Goal: Subscribe to service/newsletter

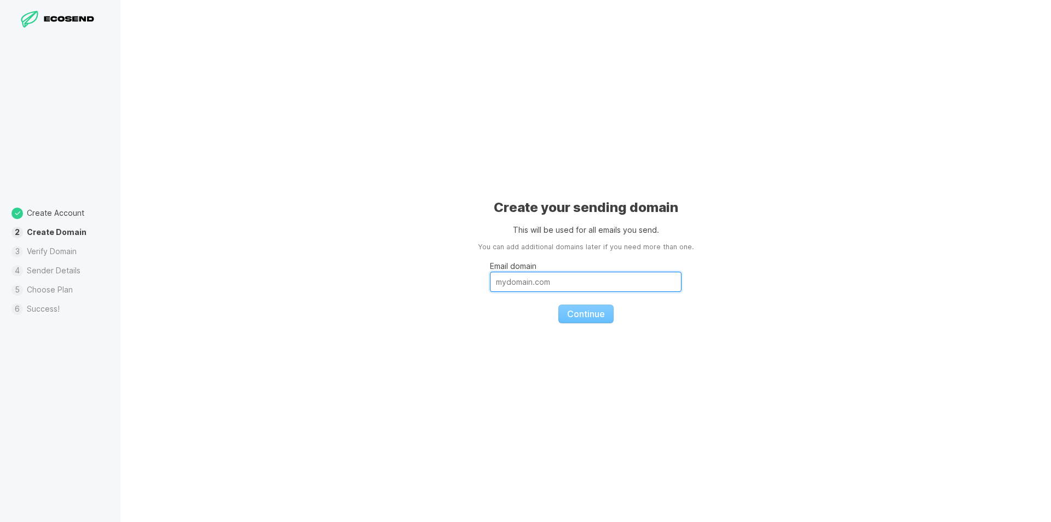
click at [537, 279] on input "Email domain" at bounding box center [586, 281] width 192 height 20
paste input "[EMAIL_ADDRESS][DOMAIN_NAME]"
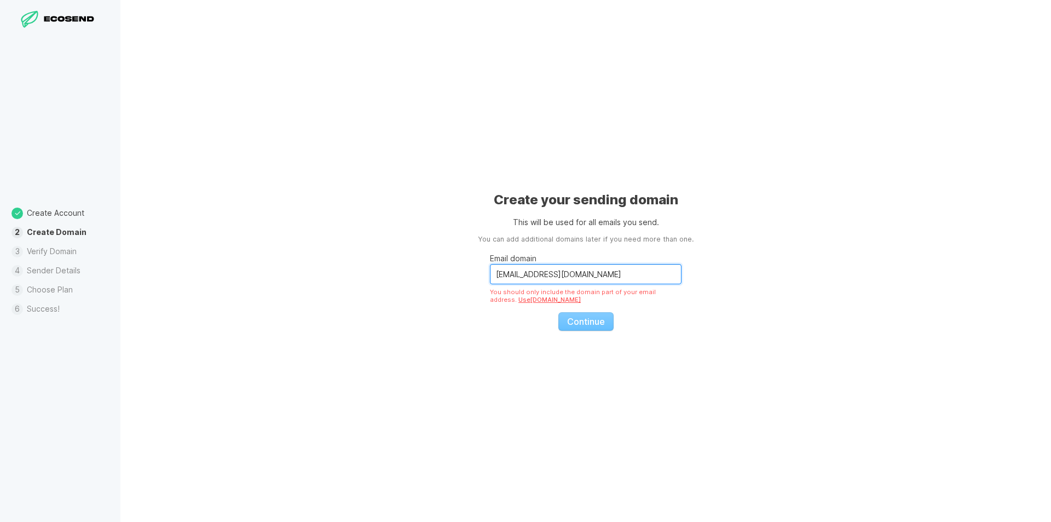
drag, startPoint x: 530, startPoint y: 275, endPoint x: 245, endPoint y: 291, distance: 286.2
click at [246, 291] on div "Create your sending domain This will be used for all emails you send. You can a…" at bounding box center [585, 261] width 931 height 522
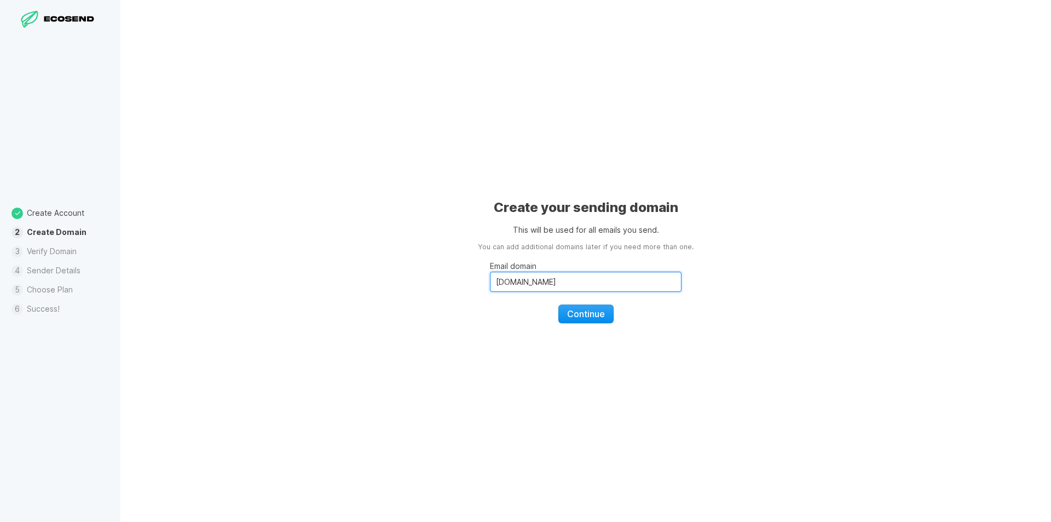
type input "[DOMAIN_NAME]"
click at [581, 321] on button "Continue" at bounding box center [585, 313] width 55 height 19
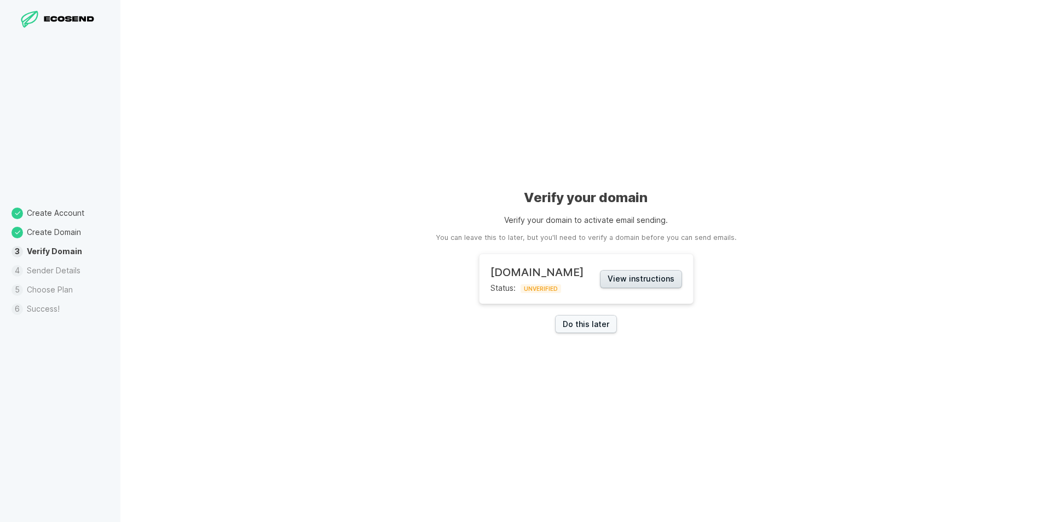
click at [671, 279] on button "View instructions" at bounding box center [641, 279] width 82 height 18
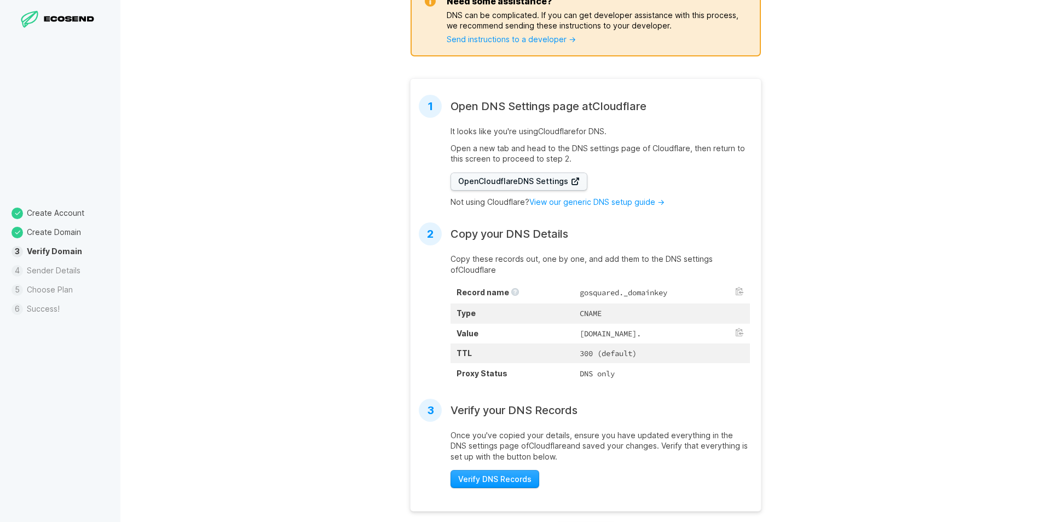
scroll to position [219, 0]
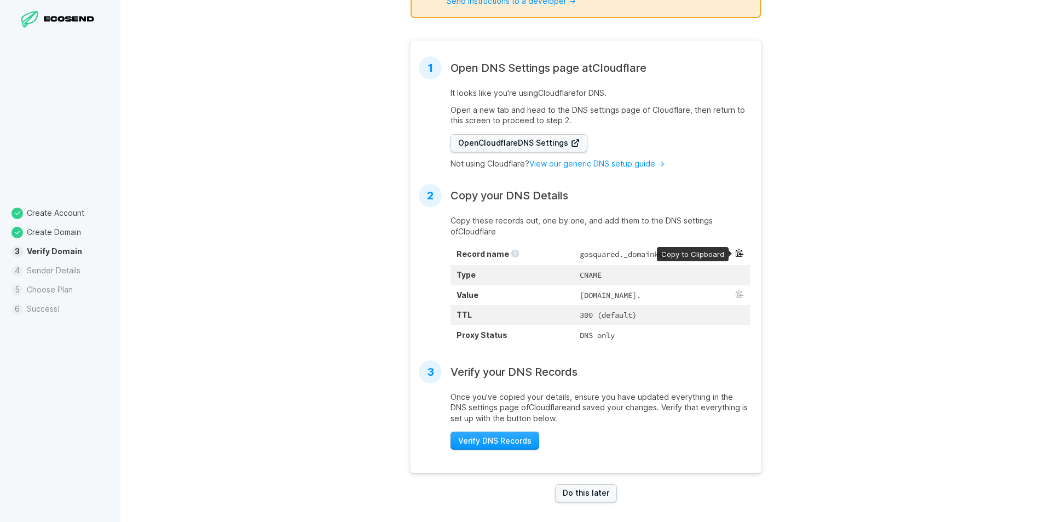
click at [737, 251] on button at bounding box center [739, 252] width 9 height 9
click at [736, 291] on button at bounding box center [739, 294] width 9 height 9
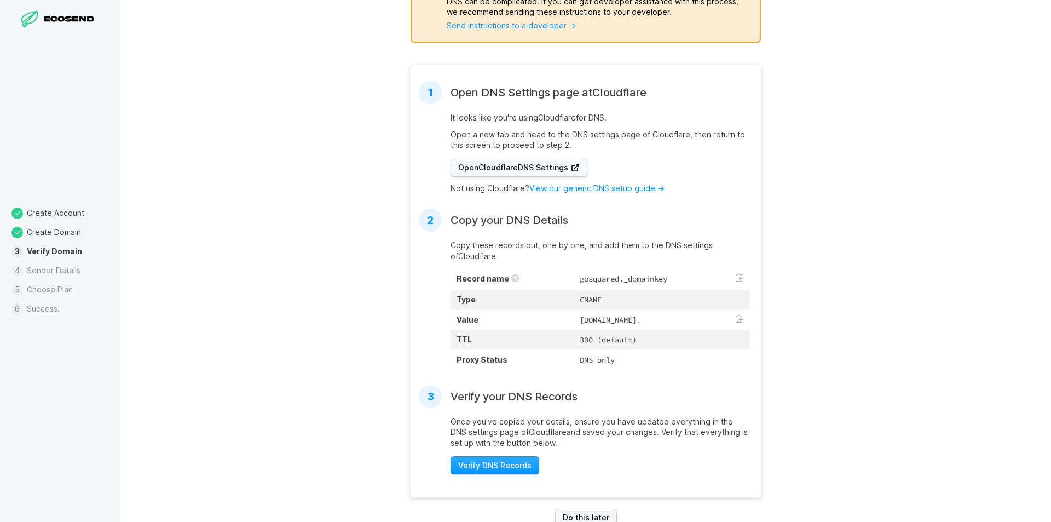
scroll to position [234, 0]
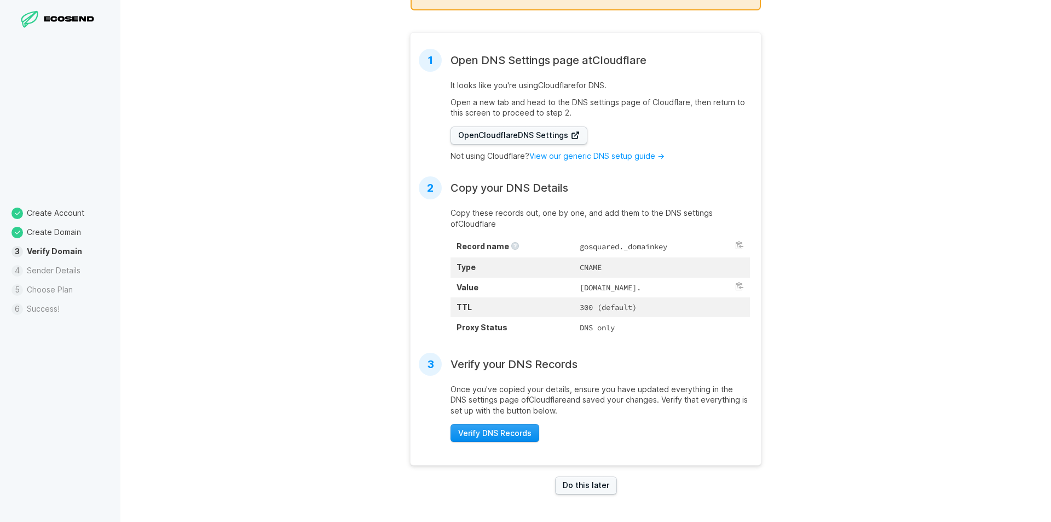
click at [517, 431] on span "Verify DNS Records" at bounding box center [494, 432] width 73 height 11
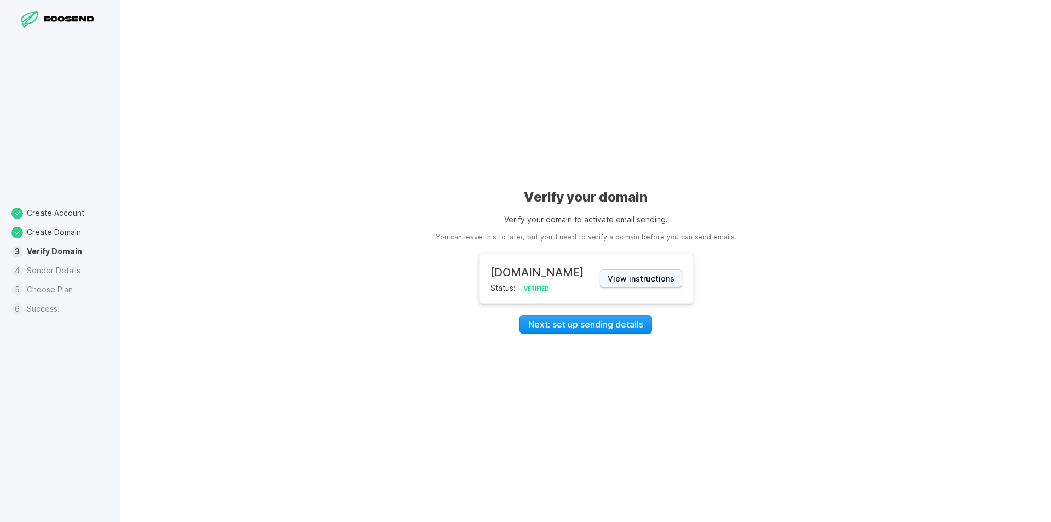
click at [604, 322] on link "Next: set up sending details" at bounding box center [585, 324] width 132 height 19
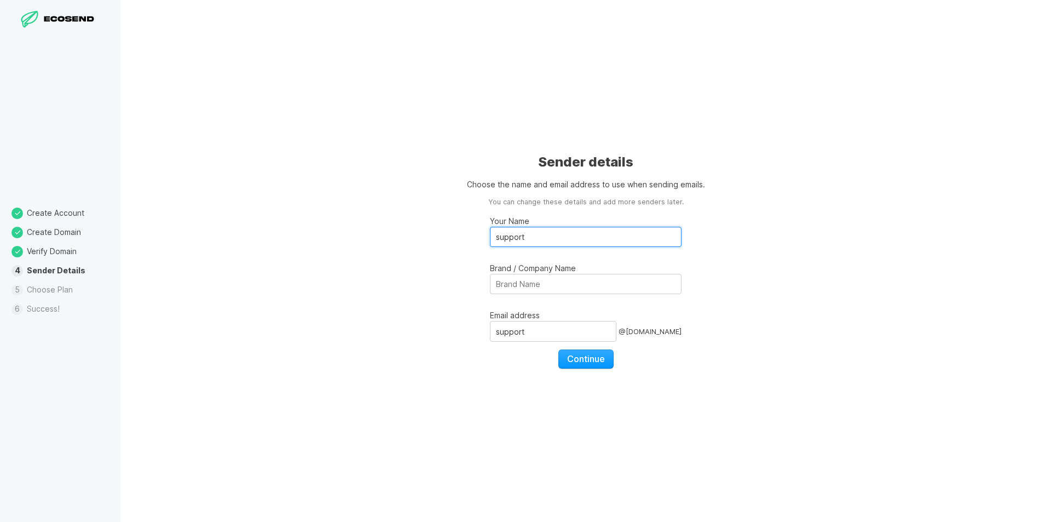
click at [525, 239] on input "support" at bounding box center [586, 237] width 192 height 20
type input "EFS"
click at [536, 279] on input "Brand / Company Name" at bounding box center [586, 284] width 192 height 20
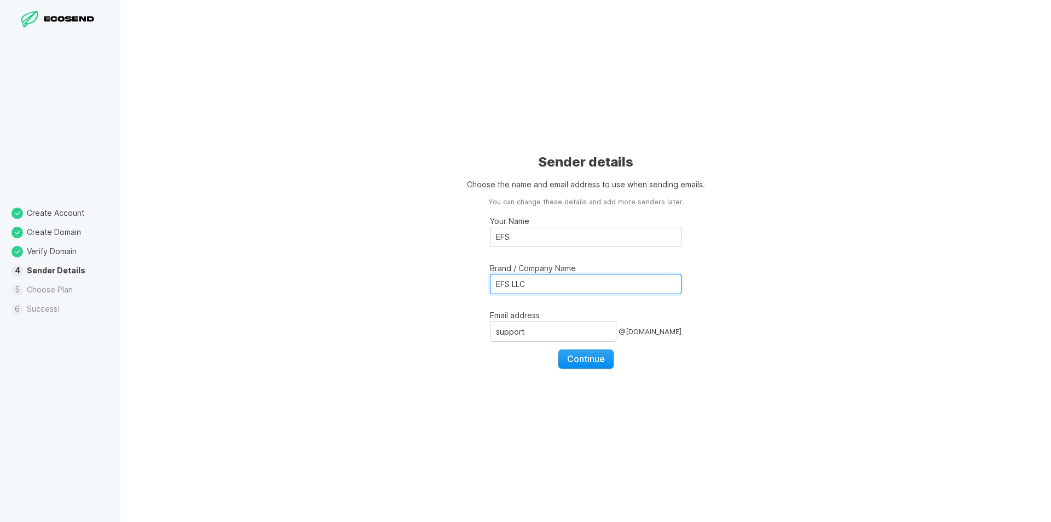
type input "EFS LLC"
click at [584, 357] on span "Continue" at bounding box center [586, 358] width 38 height 11
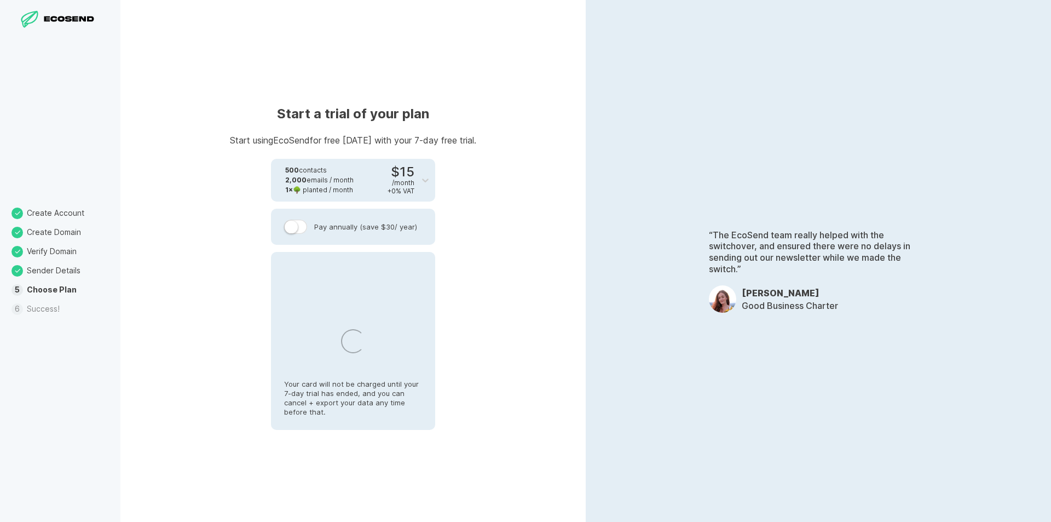
select select "US"
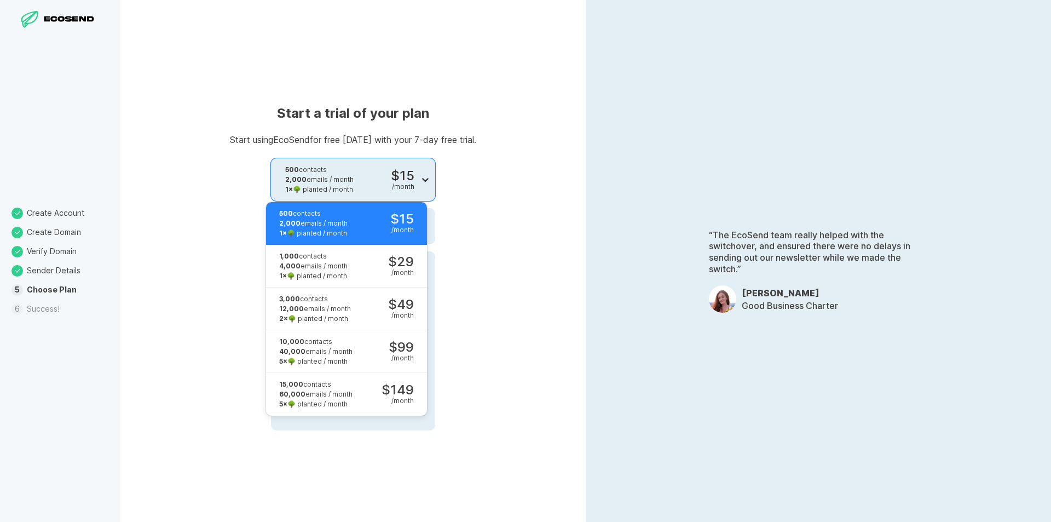
click at [427, 177] on icon at bounding box center [425, 179] width 11 height 11
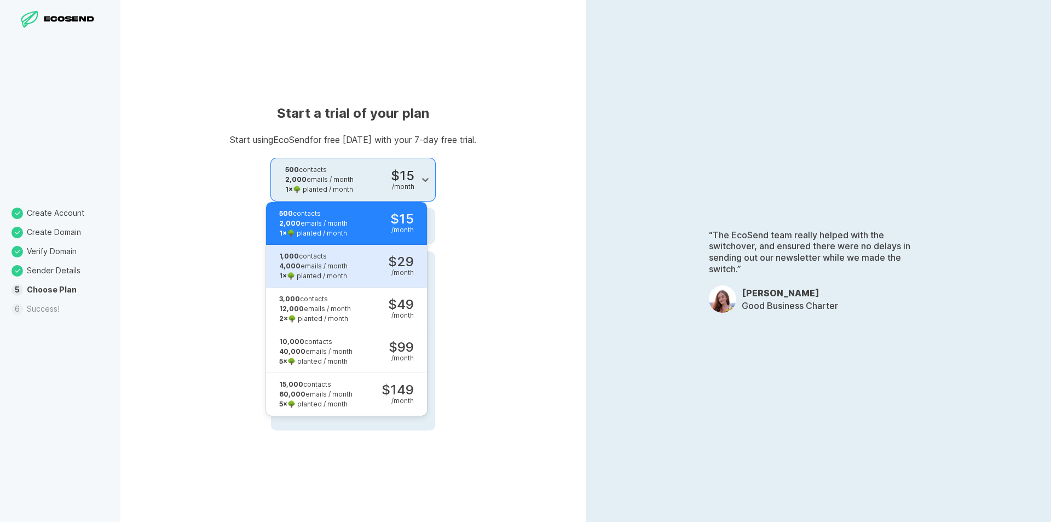
click at [389, 271] on div "$29 / month" at bounding box center [401, 265] width 26 height 21
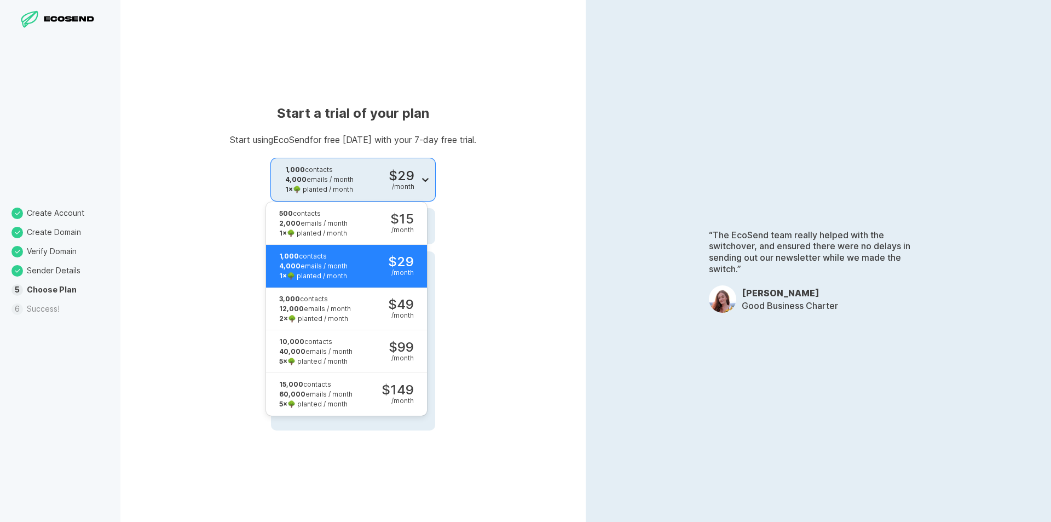
click at [430, 181] on icon at bounding box center [425, 179] width 11 height 11
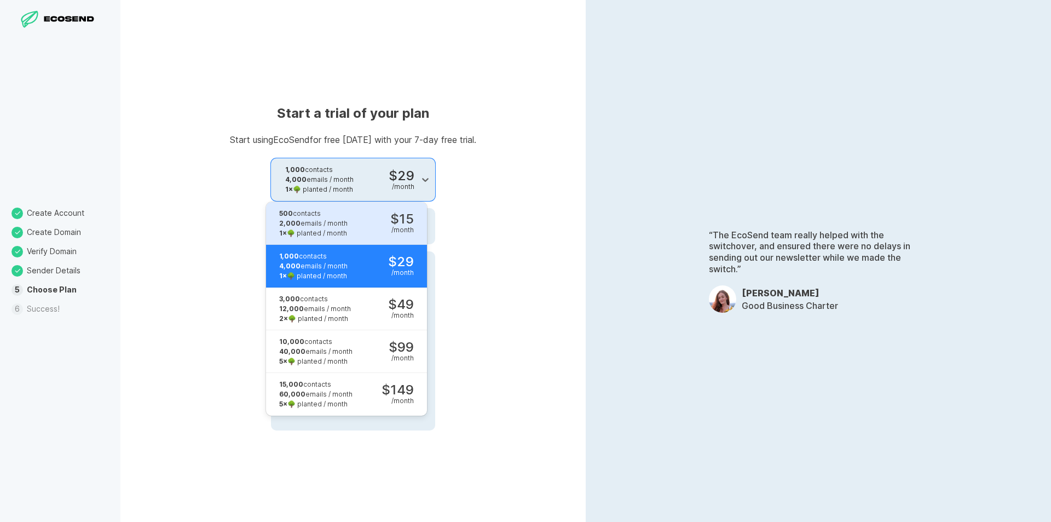
click at [342, 223] on div "2,000 emails / month" at bounding box center [313, 223] width 68 height 10
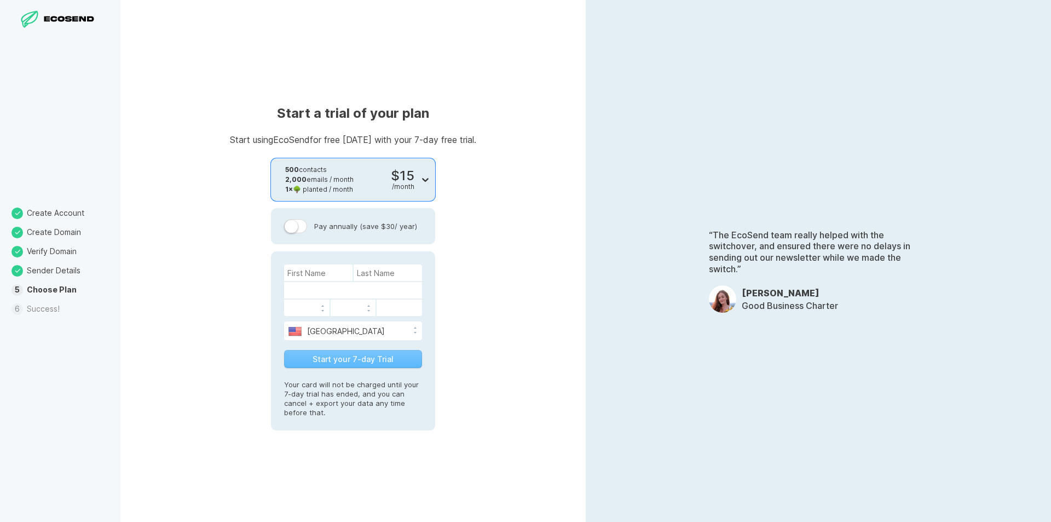
click at [418, 174] on div at bounding box center [425, 180] width 20 height 20
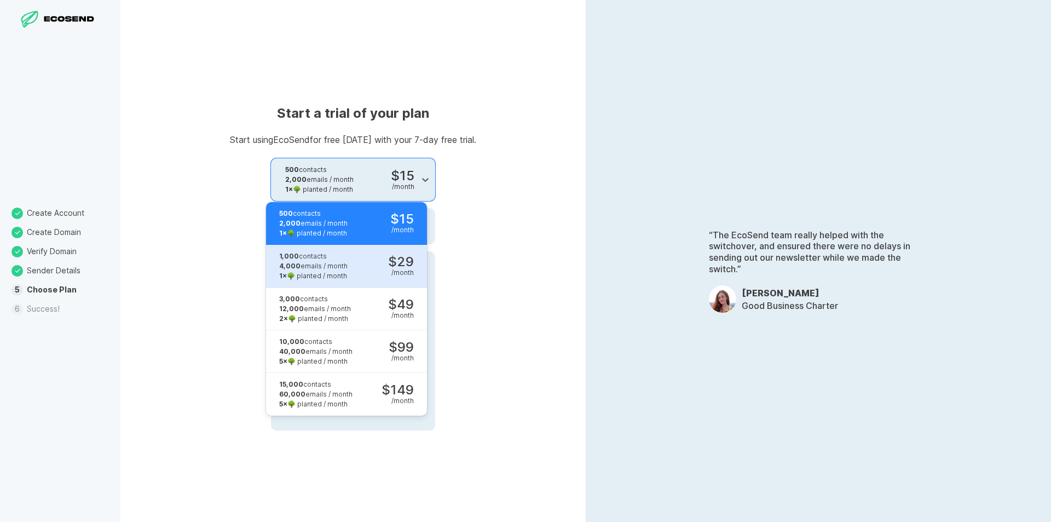
click at [340, 260] on div "1,000 contacts" at bounding box center [313, 256] width 68 height 10
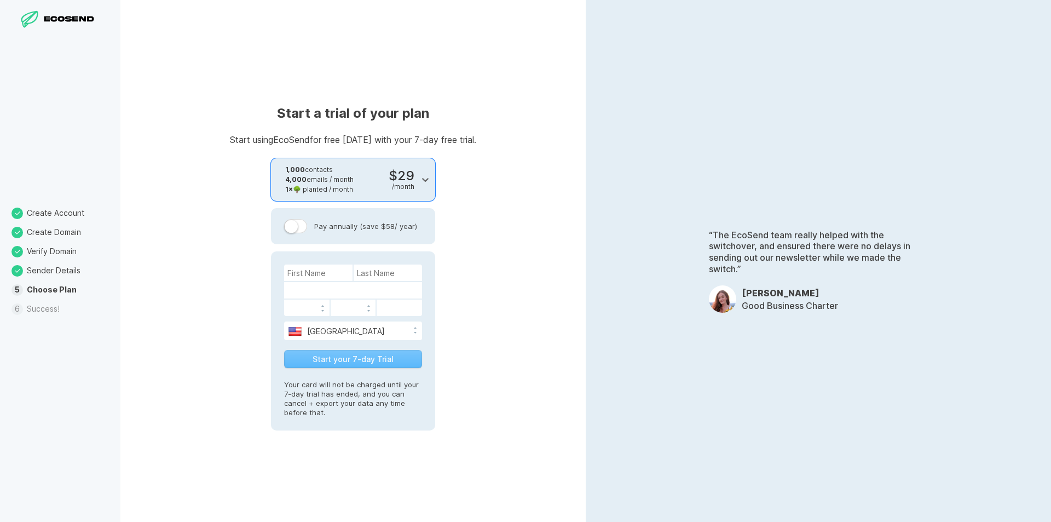
click at [563, 210] on div "Start a trial of your plan Start using EcoSend for free [DATE] with your 7-day …" at bounding box center [352, 261] width 465 height 522
click at [357, 360] on div "Start your 7-day Trial" at bounding box center [353, 359] width 138 height 18
click at [316, 270] on input at bounding box center [318, 272] width 68 height 16
click at [183, 284] on div "Start a trial of your plan Start using EcoSend for free [DATE] with your 7-day …" at bounding box center [352, 261] width 465 height 522
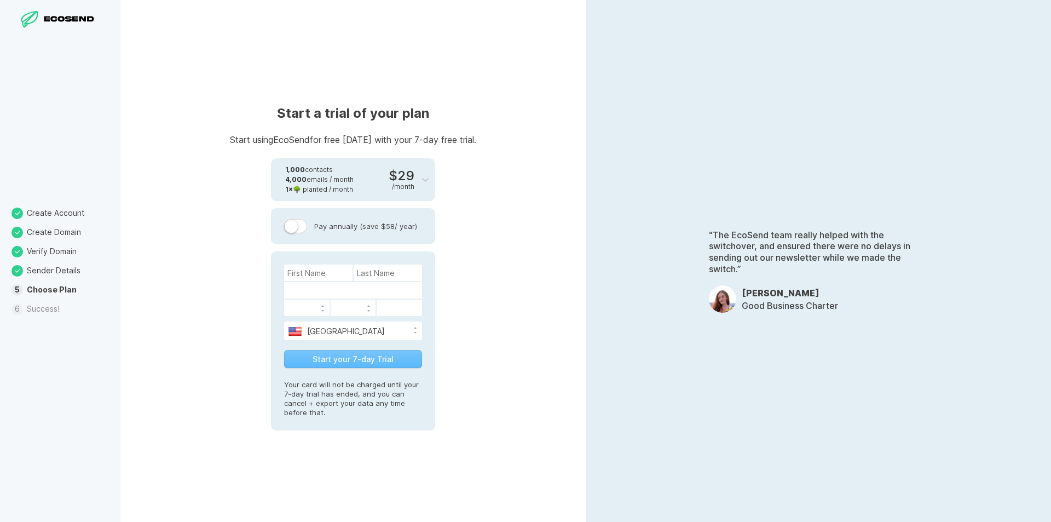
click at [35, 311] on li "Success!" at bounding box center [60, 308] width 120 height 19
click at [296, 229] on label at bounding box center [295, 226] width 23 height 14
click at [0, 0] on input "Pay annually (save $58 / year)" at bounding box center [0, 0] width 0 height 0
click at [298, 229] on label at bounding box center [295, 226] width 23 height 14
click at [0, 0] on input "Pay annually (save $58 / year)" at bounding box center [0, 0] width 0 height 0
